Goal: Check status: Check status

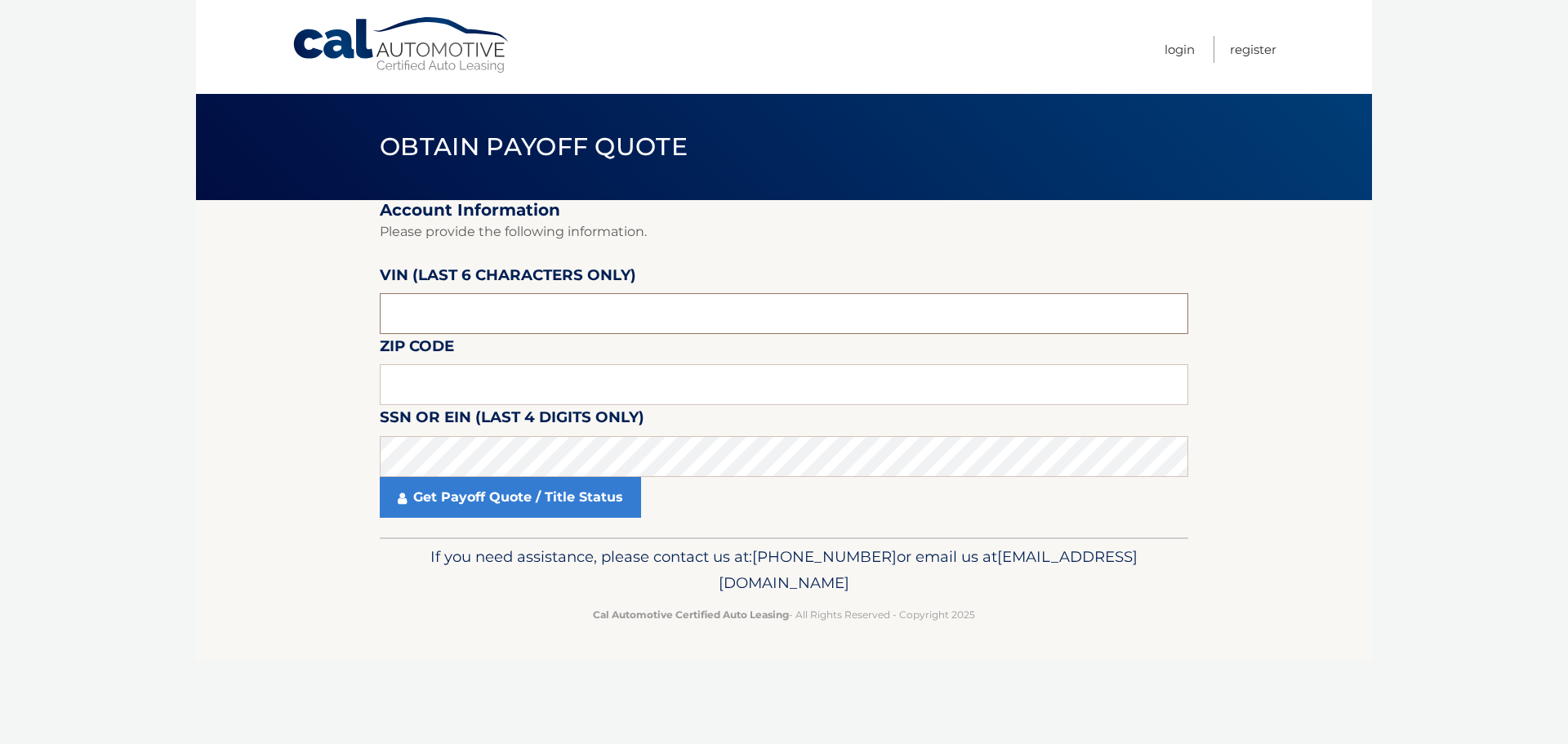
click at [576, 305] on input "text" at bounding box center [784, 313] width 808 height 41
click at [462, 321] on input "text" at bounding box center [784, 313] width 808 height 41
type input "307530"
click at [489, 383] on input "text" at bounding box center [784, 385] width 808 height 41
type input "11554"
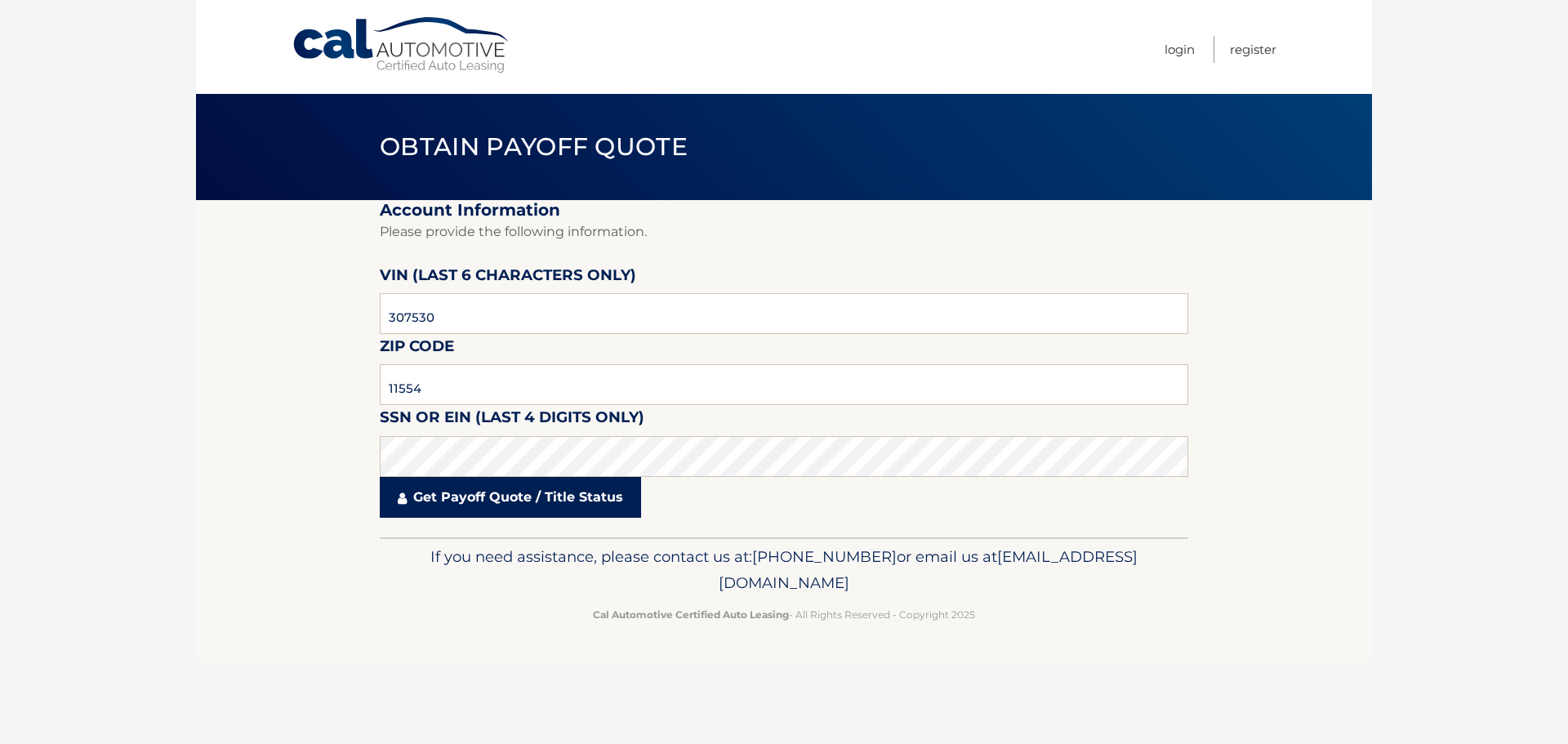
click at [493, 501] on link "Get Payoff Quote / Title Status" at bounding box center [510, 498] width 261 height 41
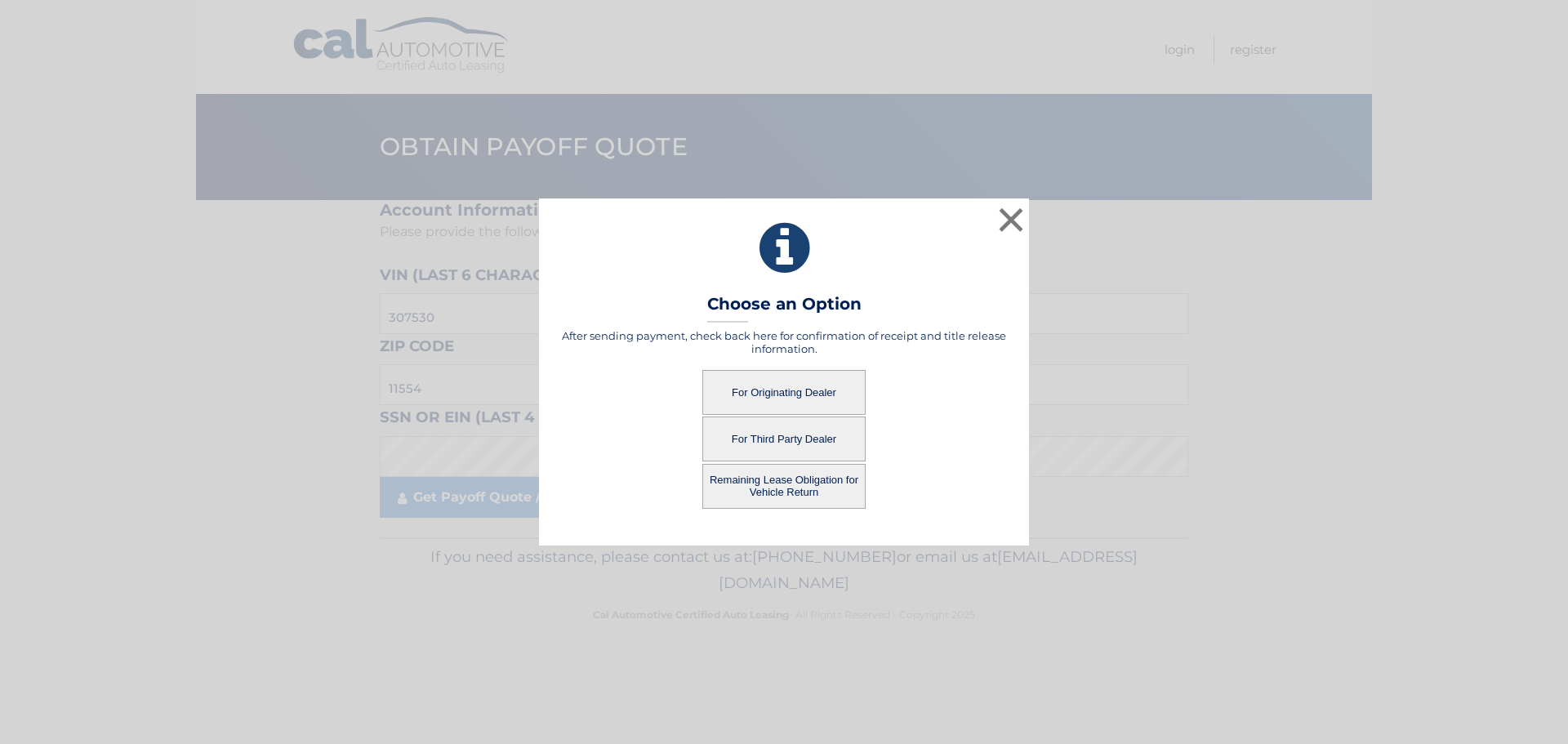
click at [797, 486] on button "Remaining Lease Obligation for Vehicle Return" at bounding box center [784, 486] width 163 height 45
click at [776, 484] on button "Remaining Lease Obligation for Vehicle Return" at bounding box center [784, 486] width 163 height 45
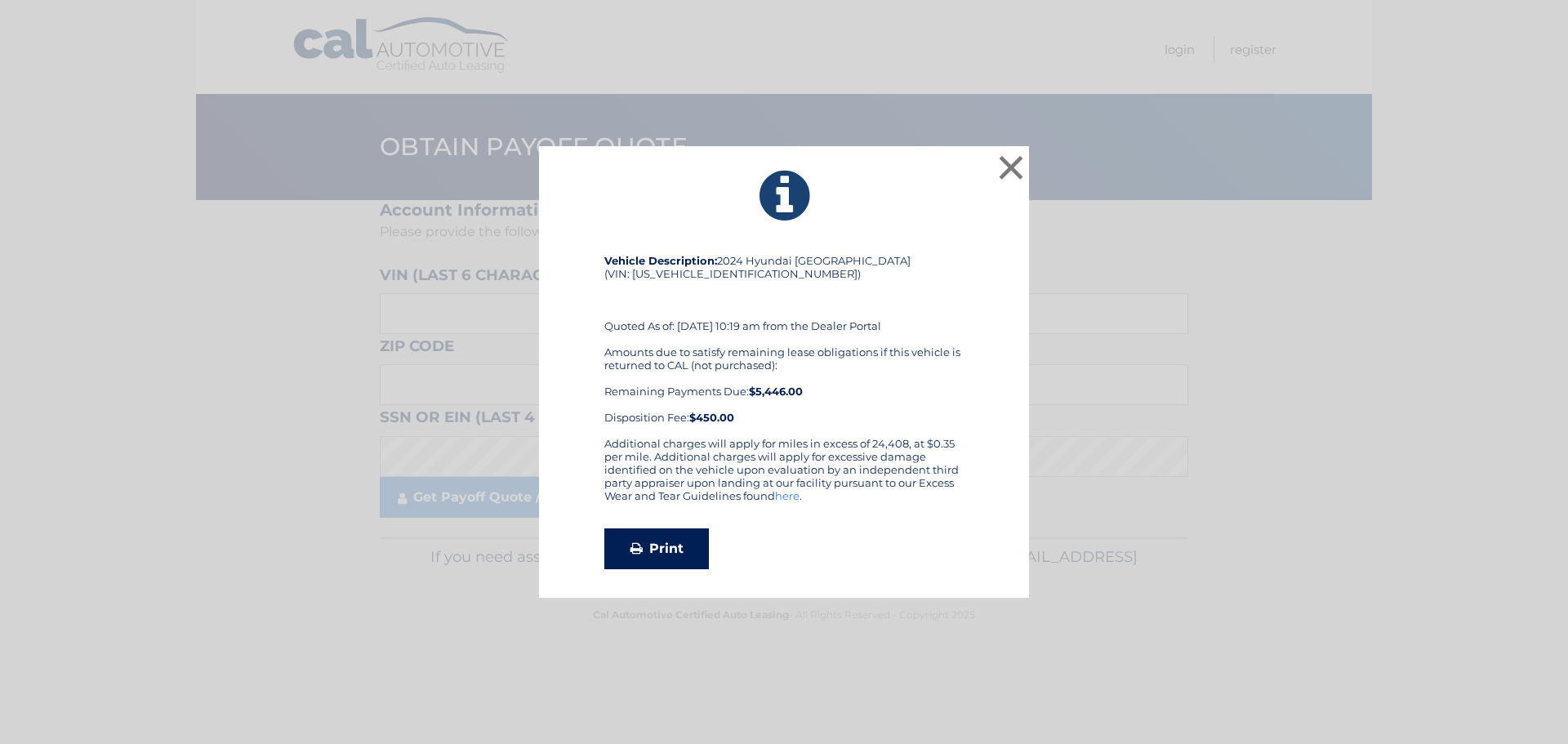
click at [675, 544] on link "Print" at bounding box center [656, 549] width 104 height 41
click at [1017, 160] on button "×" at bounding box center [1010, 167] width 33 height 33
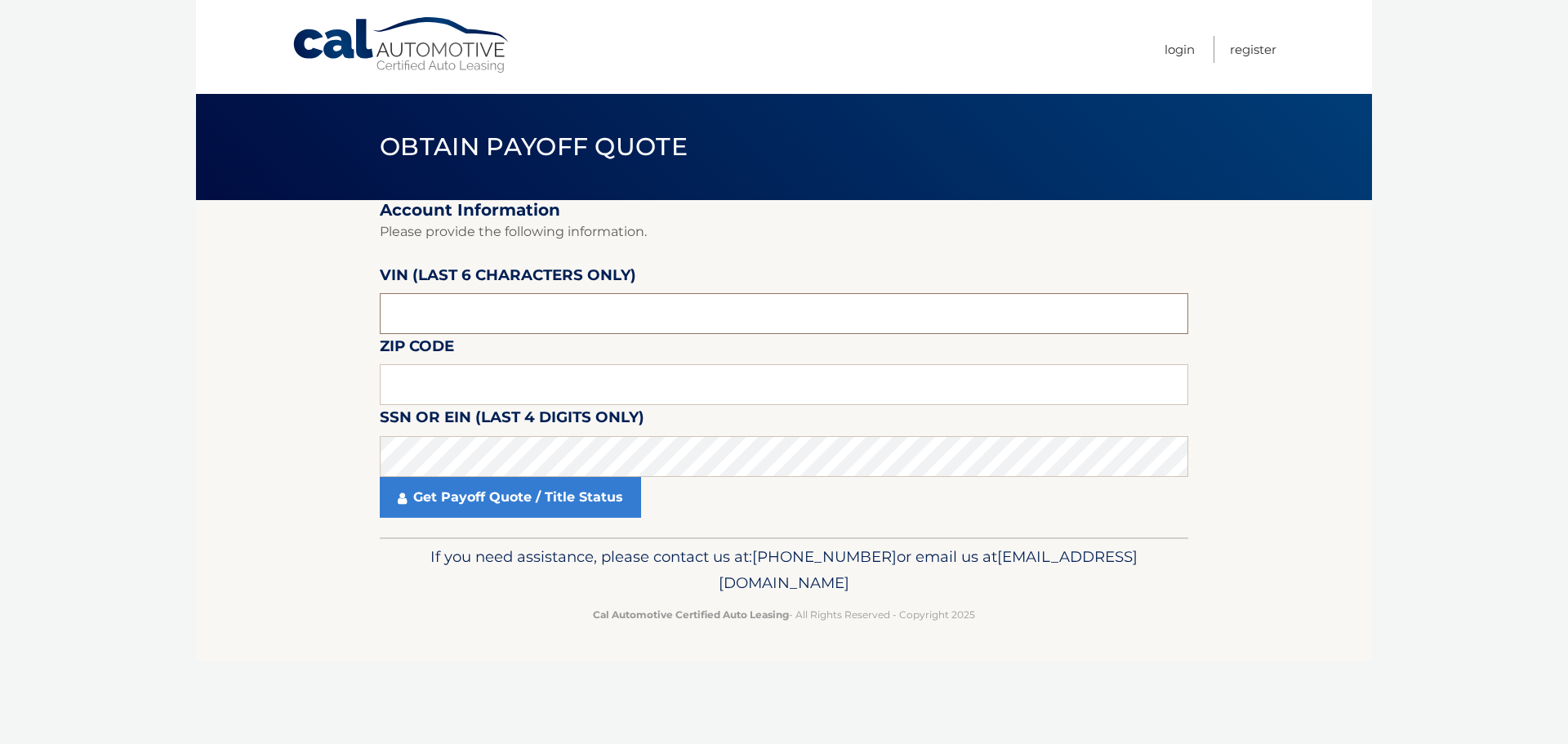
click at [565, 318] on input "text" at bounding box center [784, 313] width 808 height 41
click at [506, 373] on input "text" at bounding box center [784, 385] width 808 height 41
type input "11554"
click at [573, 316] on input "text" at bounding box center [784, 313] width 808 height 41
click at [489, 309] on input "text" at bounding box center [784, 313] width 808 height 41
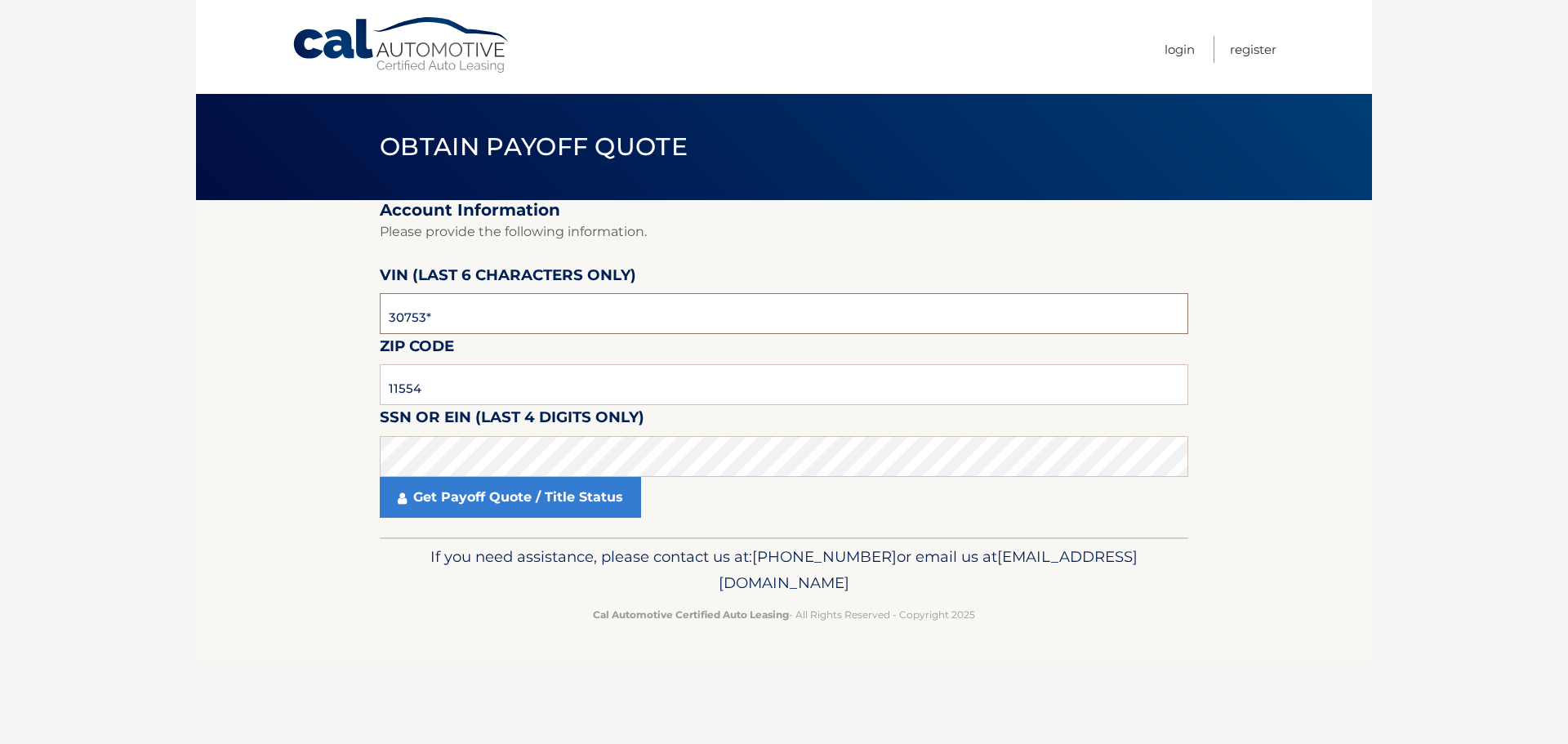
type input "307530"
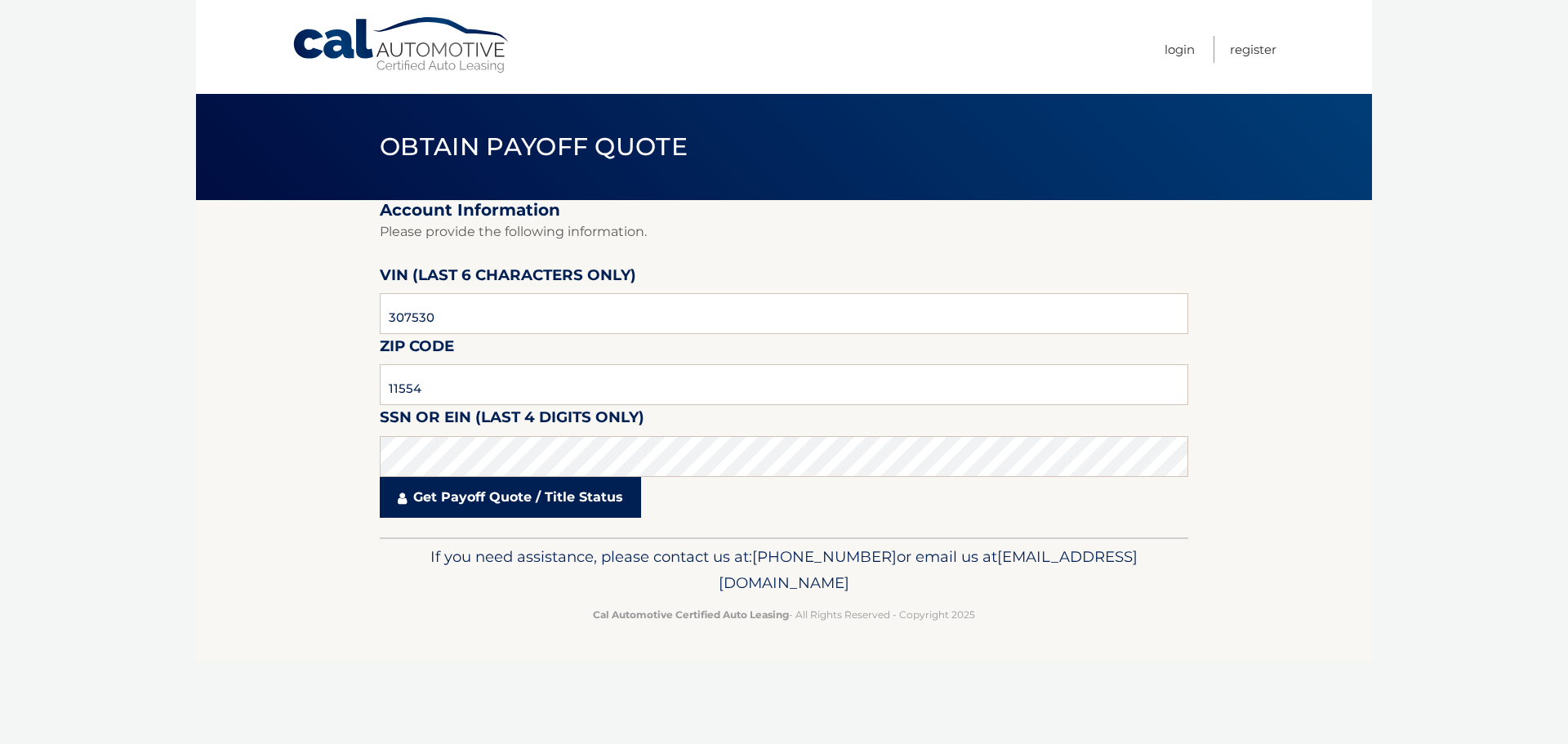
click at [561, 500] on link "Get Payoff Quote / Title Status" at bounding box center [510, 498] width 261 height 41
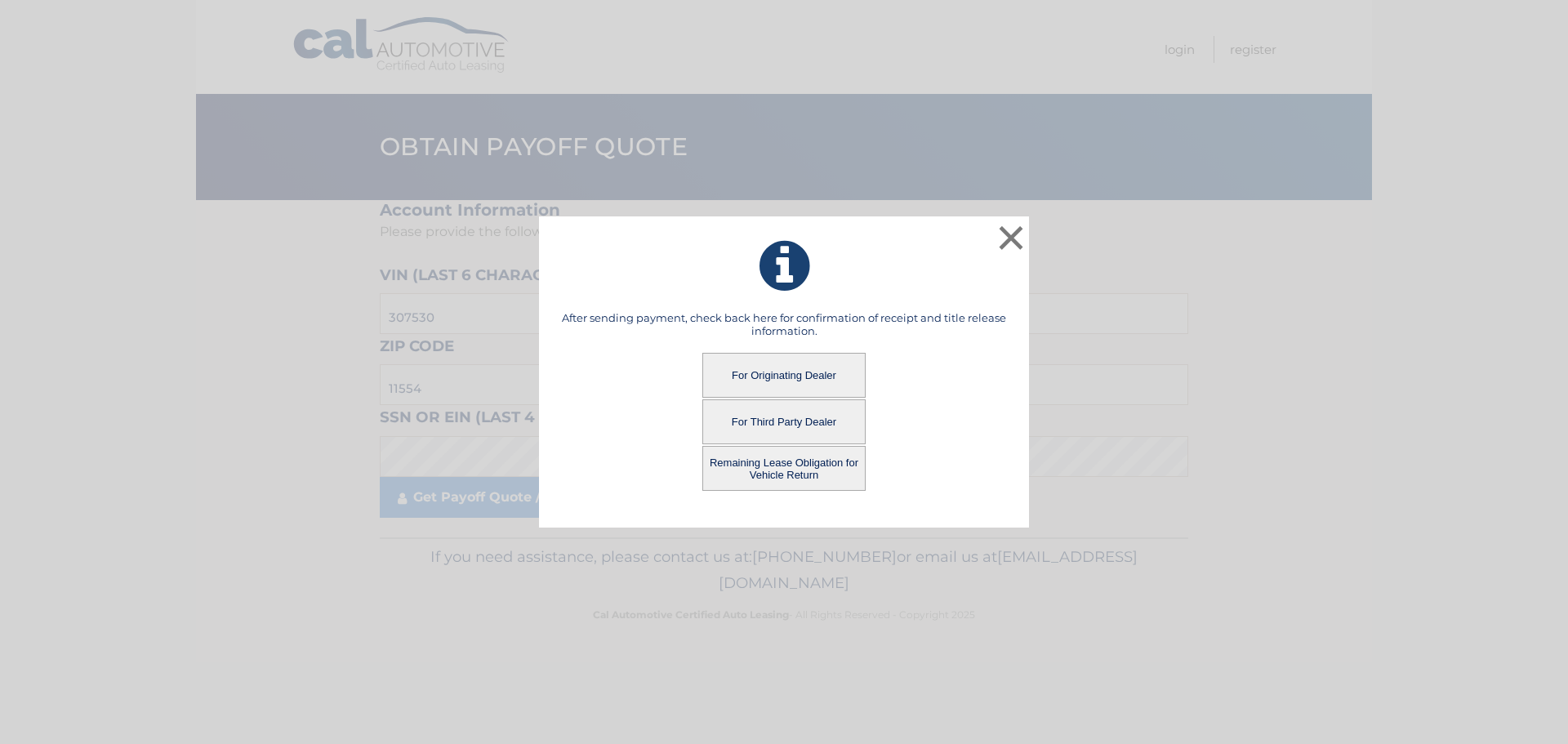
click at [794, 368] on button "For Originating Dealer" at bounding box center [784, 375] width 163 height 45
click at [844, 381] on button "For Originating Dealer" at bounding box center [784, 375] width 163 height 45
